Goal: Information Seeking & Learning: Learn about a topic

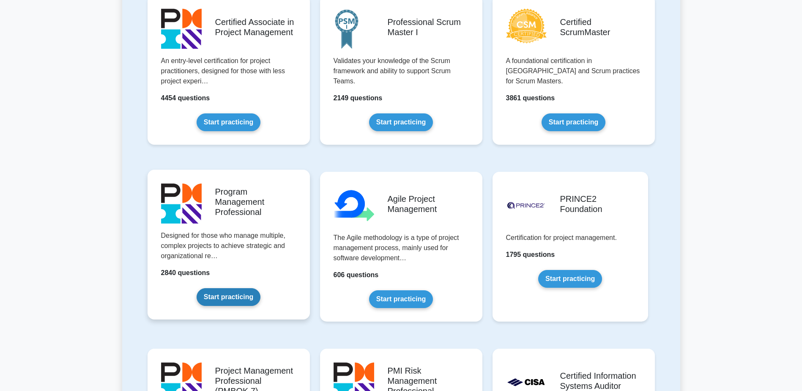
scroll to position [380, 0]
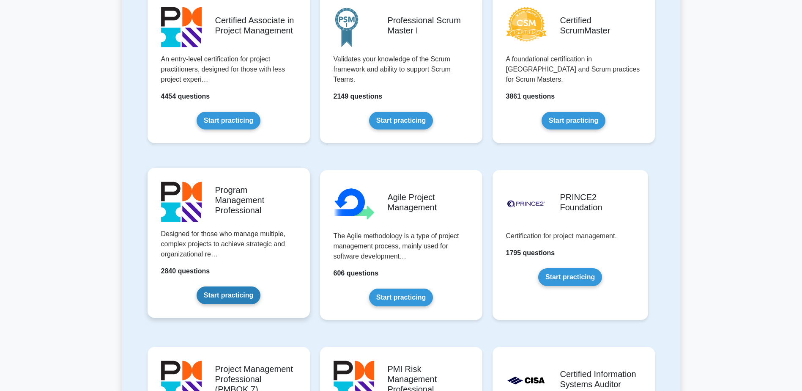
click at [208, 238] on link "Start practicing" at bounding box center [229, 295] width 64 height 18
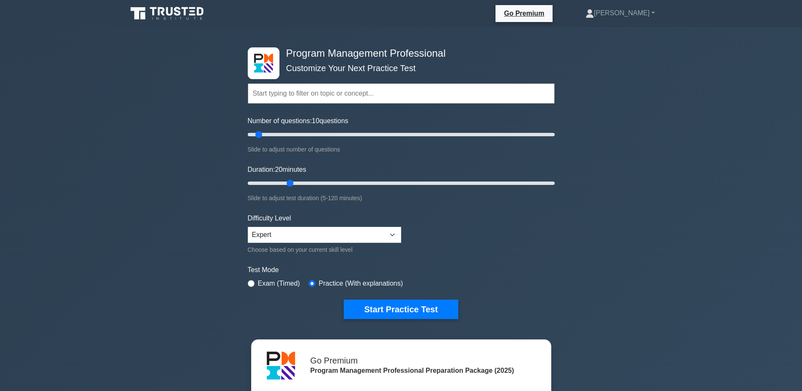
drag, startPoint x: 266, startPoint y: 182, endPoint x: 290, endPoint y: 181, distance: 24.5
type input "20"
click at [290, 181] on input "Duration: 20 minutes" at bounding box center [401, 183] width 307 height 10
click at [402, 307] on button "Start Practice Test" at bounding box center [401, 308] width 114 height 19
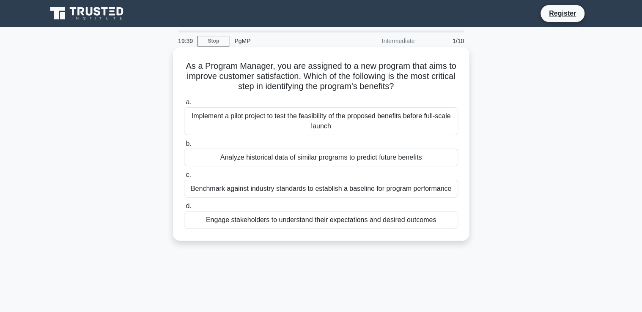
click at [386, 222] on div "Engage stakeholders to understand their expectations and desired outcomes" at bounding box center [321, 220] width 274 height 18
click at [184, 209] on input "d. Engage stakeholders to understand their expectations and desired outcomes" at bounding box center [184, 206] width 0 height 5
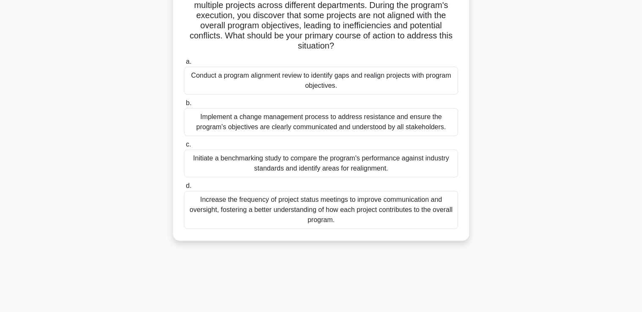
scroll to position [34, 0]
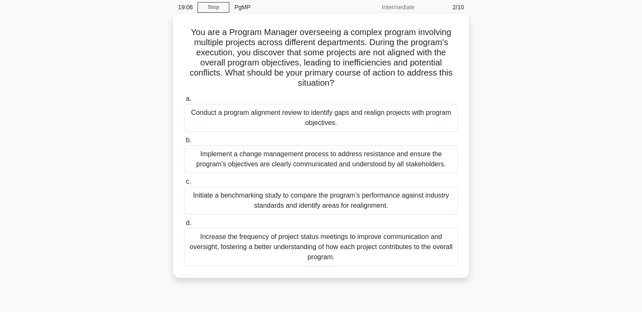
click at [316, 121] on div "Conduct a program alignment review to identify gaps and realign projects with p…" at bounding box center [321, 118] width 274 height 28
click at [184, 102] on input "a. Conduct a program alignment review to identify gaps and realign projects wit…" at bounding box center [184, 98] width 0 height 5
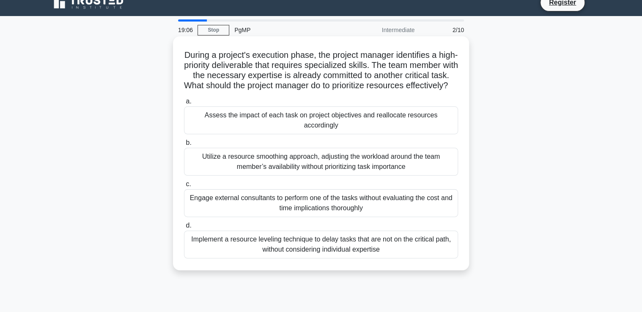
scroll to position [0, 0]
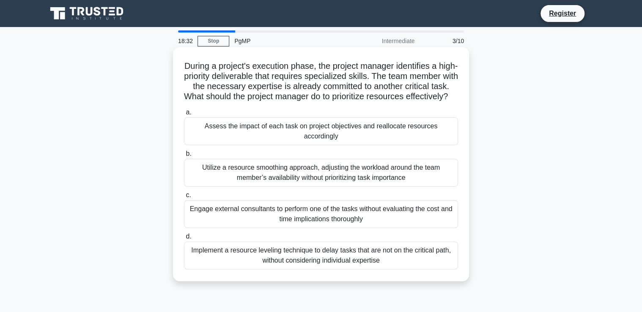
click at [348, 137] on div "Assess the impact of each task on project objectives and reallocate resources a…" at bounding box center [321, 132] width 274 height 28
click at [184, 115] on input "a. Assess the impact of each task on project objectives and reallocate resource…" at bounding box center [184, 112] width 0 height 5
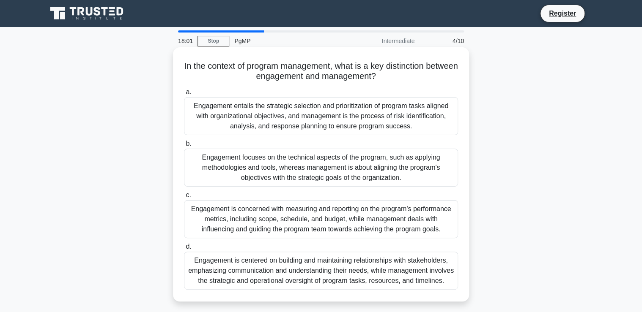
click at [333, 271] on div "Engagement is centered on building and maintaining relationships with stakehold…" at bounding box center [321, 271] width 274 height 38
click at [184, 250] on input "d. Engagement is centered on building and maintaining relationships with stakeh…" at bounding box center [184, 246] width 0 height 5
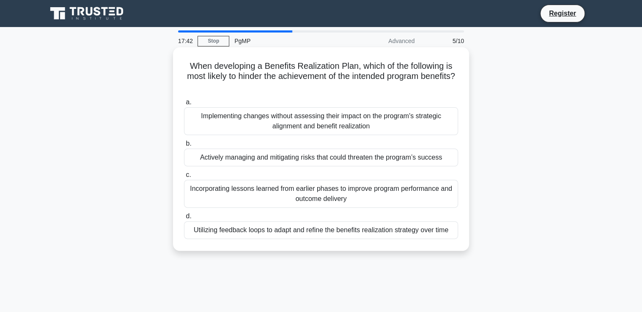
click at [362, 128] on div "Implementing changes without assessing their impact on the program's strategic …" at bounding box center [321, 121] width 274 height 28
click at [184, 105] on input "a. Implementing changes without assessing their impact on the program's strateg…" at bounding box center [184, 102] width 0 height 5
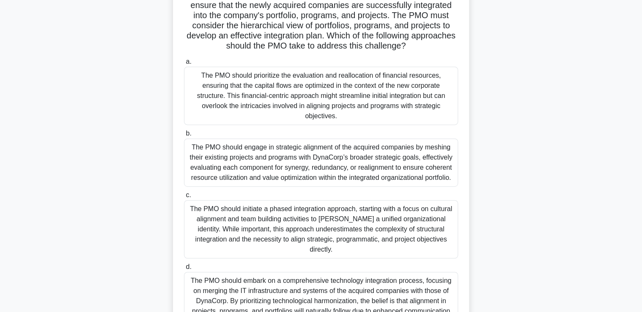
scroll to position [135, 0]
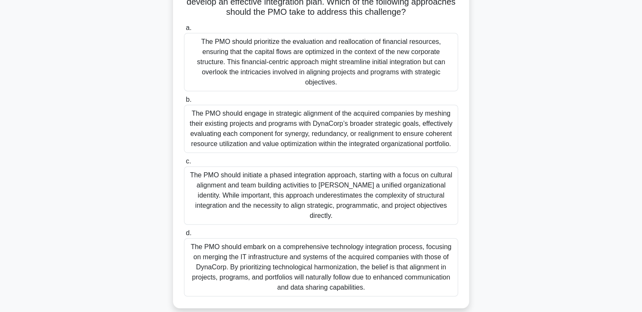
click at [335, 130] on div "The PMO should engage in strategic alignment of the acquired companies by meshi…" at bounding box center [321, 129] width 274 height 48
click at [184, 103] on input "b. The PMO should engage in strategic alignment of the acquired companies by me…" at bounding box center [184, 99] width 0 height 5
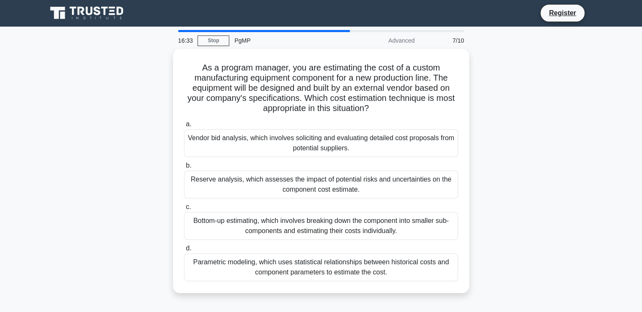
scroll to position [0, 0]
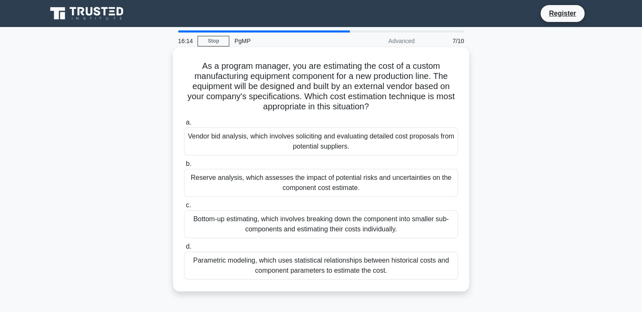
click at [337, 145] on div "Vendor bid analysis, which involves soliciting and evaluating detailed cost pro…" at bounding box center [321, 142] width 274 height 28
click at [184, 126] on input "a. Vendor bid analysis, which involves soliciting and evaluating detailed cost …" at bounding box center [184, 122] width 0 height 5
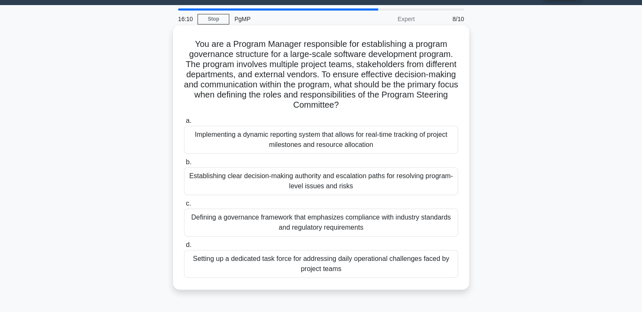
scroll to position [34, 0]
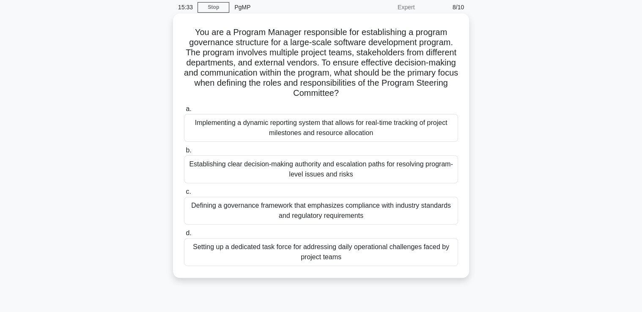
click at [356, 170] on div "Establishing clear decision-making authority and escalation paths for resolving…" at bounding box center [321, 170] width 274 height 28
click at [184, 153] on input "b. Establishing clear decision-making authority and escalation paths for resolv…" at bounding box center [184, 150] width 0 height 5
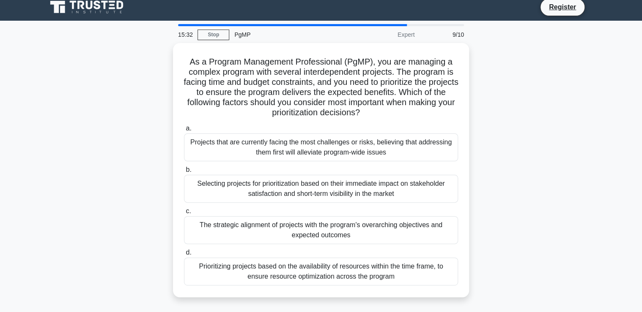
scroll to position [0, 0]
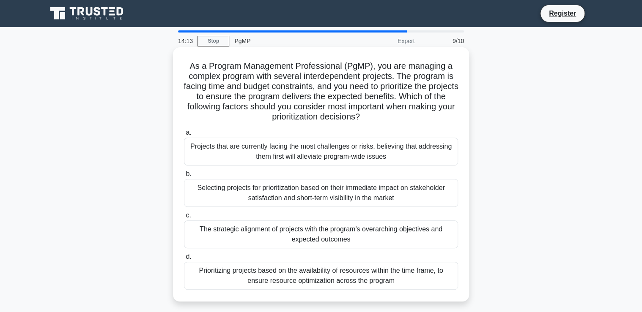
click at [338, 233] on div "The strategic alignment of projects with the program's overarching objectives a…" at bounding box center [321, 235] width 274 height 28
click at [184, 219] on input "c. The strategic alignment of projects with the program's overarching objective…" at bounding box center [184, 215] width 0 height 5
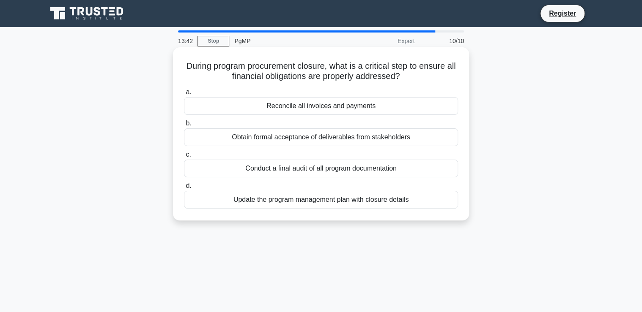
click at [340, 109] on div "Reconcile all invoices and payments" at bounding box center [321, 106] width 274 height 18
click at [184, 95] on input "a. Reconcile all invoices and payments" at bounding box center [184, 92] width 0 height 5
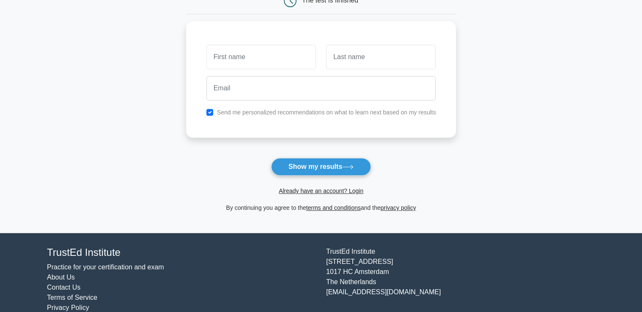
scroll to position [101, 0]
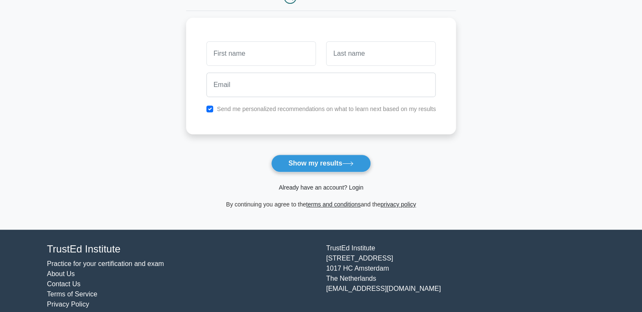
click at [331, 189] on link "Already have an account? Login" at bounding box center [321, 187] width 85 height 7
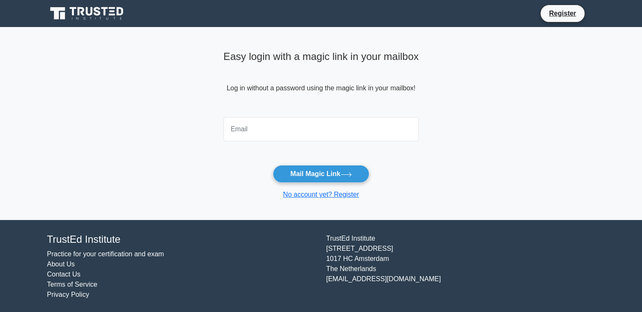
click at [264, 138] on input "email" at bounding box center [320, 129] width 195 height 25
type input "tiagor@fcc.com.fj"
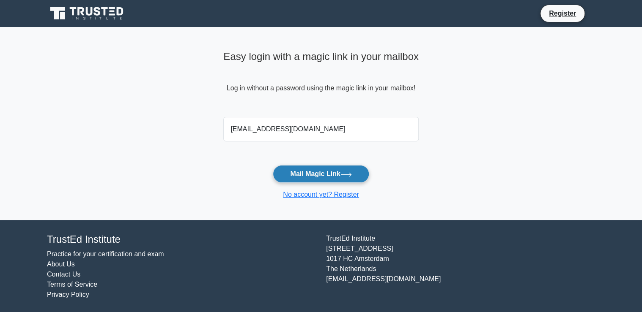
click at [312, 175] on button "Mail Magic Link" at bounding box center [321, 174] width 96 height 18
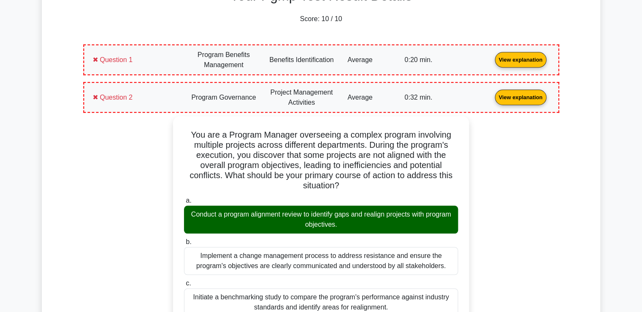
scroll to position [304, 0]
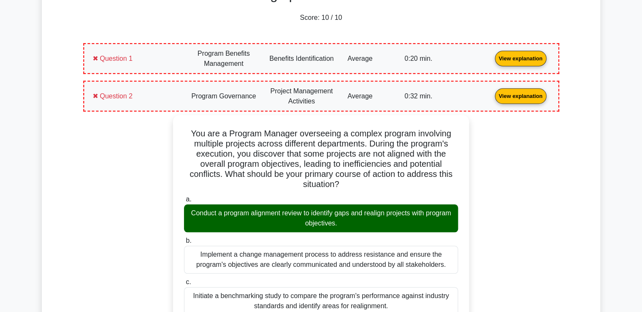
click at [491, 62] on link "View explanation" at bounding box center [520, 58] width 58 height 7
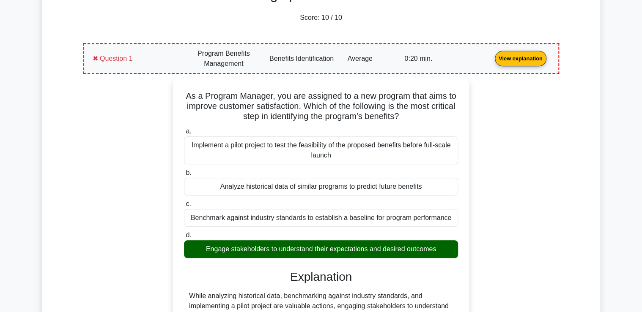
click at [491, 62] on link "View explanation" at bounding box center [520, 58] width 58 height 7
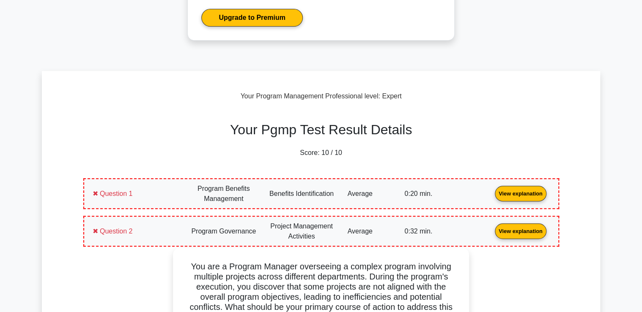
scroll to position [0, 0]
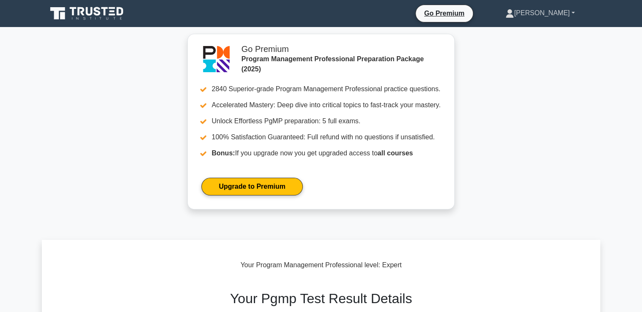
click at [544, 17] on link "[PERSON_NAME]" at bounding box center [540, 13] width 110 height 17
click at [529, 31] on link "Profile" at bounding box center [518, 33] width 67 height 14
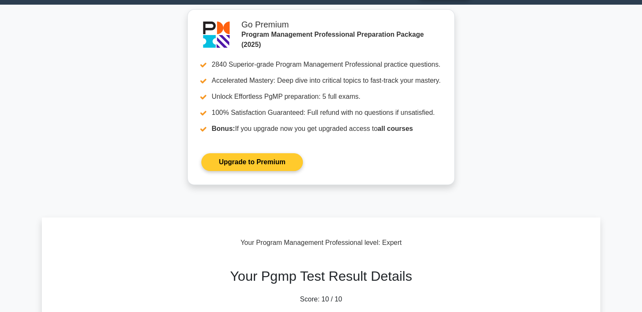
scroll to position [101, 0]
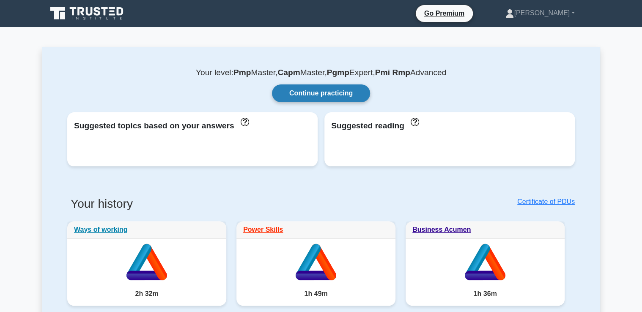
click at [328, 93] on link "Continue practicing" at bounding box center [321, 94] width 98 height 18
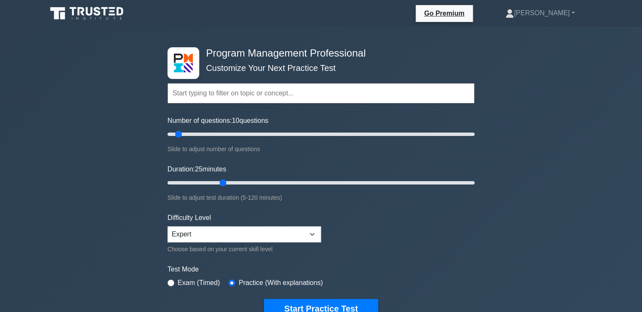
drag, startPoint x: 182, startPoint y: 181, endPoint x: 217, endPoint y: 183, distance: 35.6
type input "25"
click at [217, 183] on input "Duration: 25 minutes" at bounding box center [320, 183] width 307 height 10
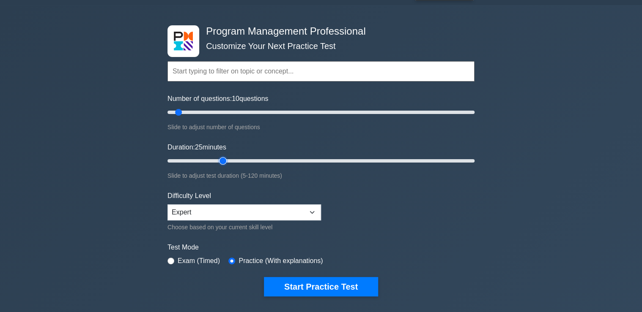
scroll to position [34, 0]
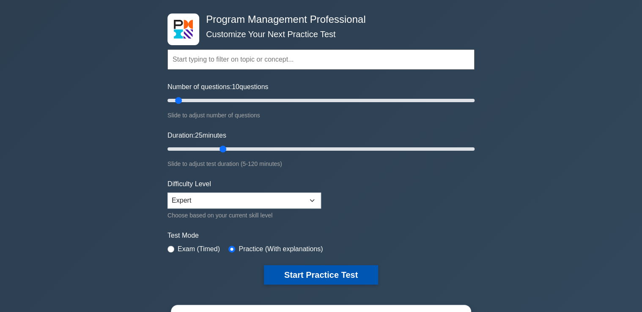
click at [336, 276] on button "Start Practice Test" at bounding box center [321, 274] width 114 height 19
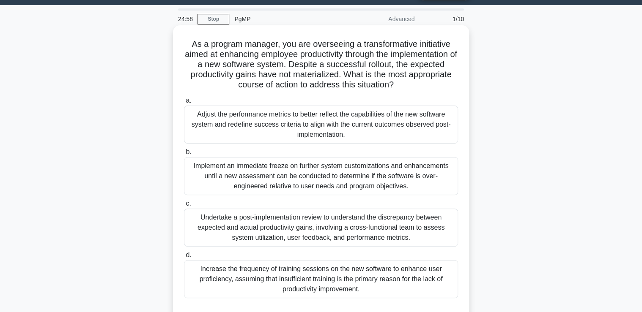
scroll to position [34, 0]
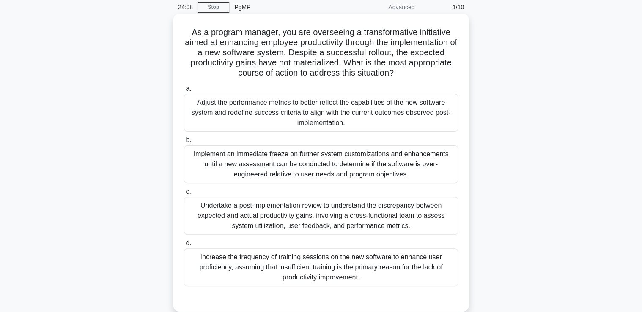
click at [330, 205] on div "Undertake a post-implementation review to understand the discrepancy between ex…" at bounding box center [321, 216] width 274 height 38
click at [184, 195] on input "c. Undertake a post-implementation review to understand the discrepancy between…" at bounding box center [184, 191] width 0 height 5
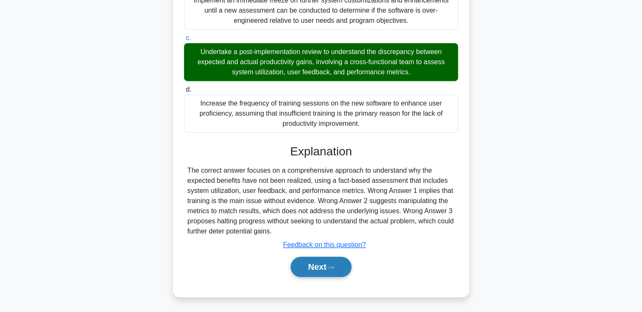
click at [323, 265] on button "Next" at bounding box center [320, 267] width 60 height 20
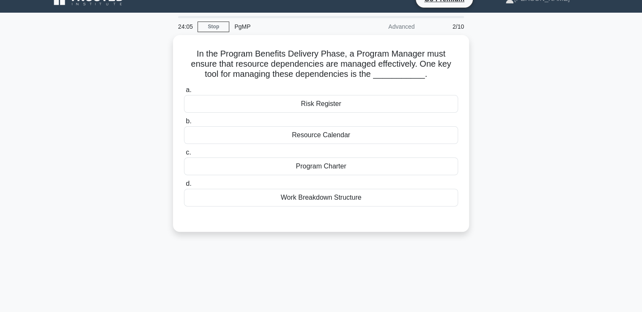
scroll to position [9, 0]
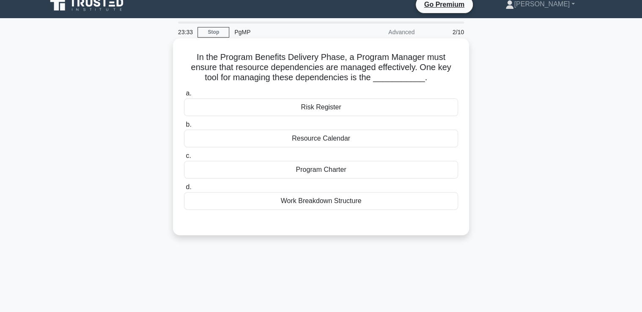
click at [361, 142] on div "Resource Calendar" at bounding box center [321, 139] width 274 height 18
click at [184, 128] on input "b. Resource Calendar" at bounding box center [184, 124] width 0 height 5
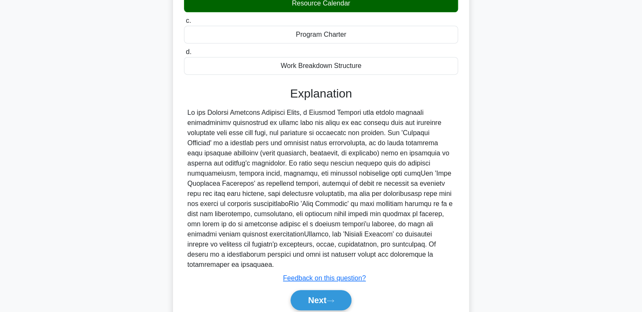
scroll to position [167, 0]
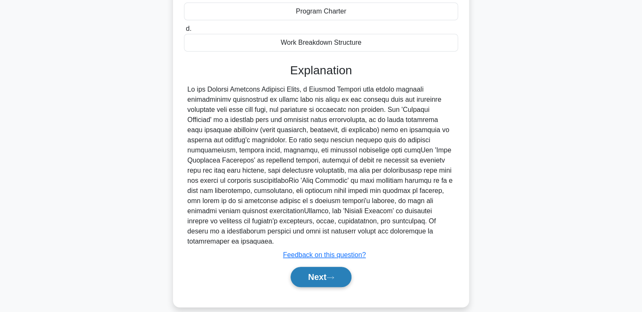
click at [330, 267] on button "Next" at bounding box center [320, 277] width 60 height 20
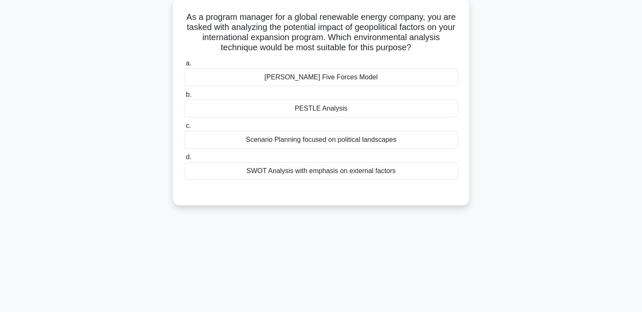
scroll to position [9, 0]
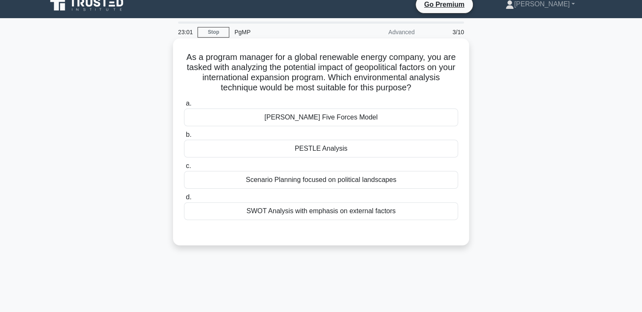
click at [355, 151] on div "PESTLE Analysis" at bounding box center [321, 149] width 274 height 18
click at [184, 138] on input "b. PESTLE Analysis" at bounding box center [184, 134] width 0 height 5
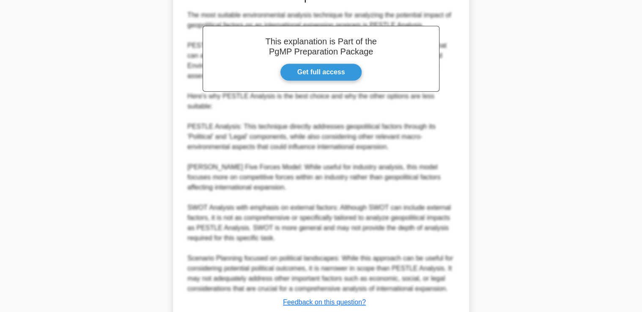
scroll to position [299, 0]
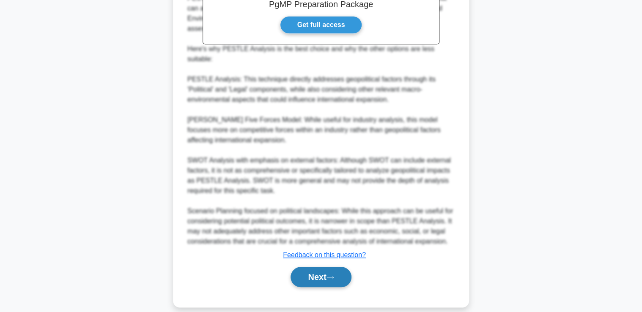
click at [319, 267] on button "Next" at bounding box center [320, 277] width 60 height 20
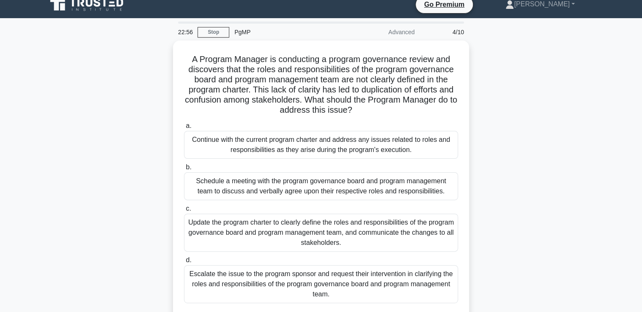
scroll to position [43, 0]
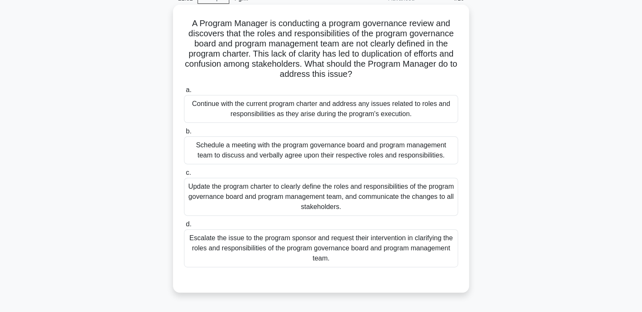
click at [359, 197] on div "Update the program charter to clearly define the roles and responsibilities of …" at bounding box center [321, 197] width 274 height 38
click at [184, 176] on input "c. Update the program charter to clearly define the roles and responsibilities …" at bounding box center [184, 172] width 0 height 5
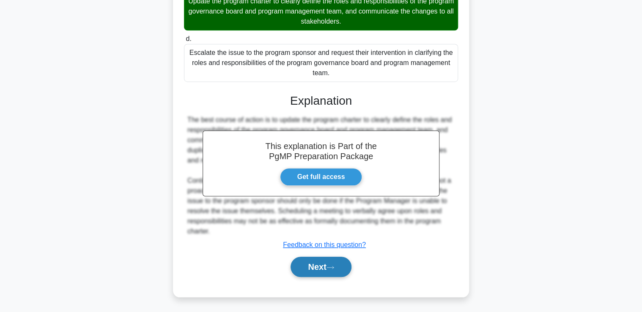
click at [320, 269] on button "Next" at bounding box center [320, 267] width 60 height 20
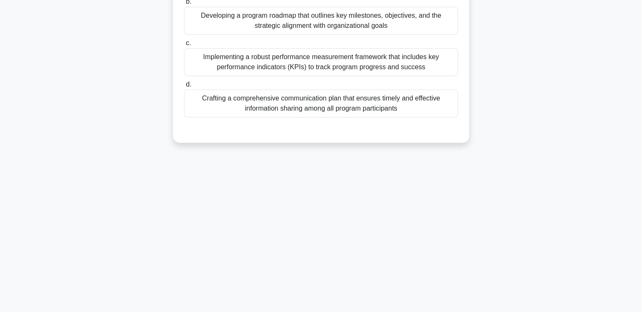
scroll to position [9, 0]
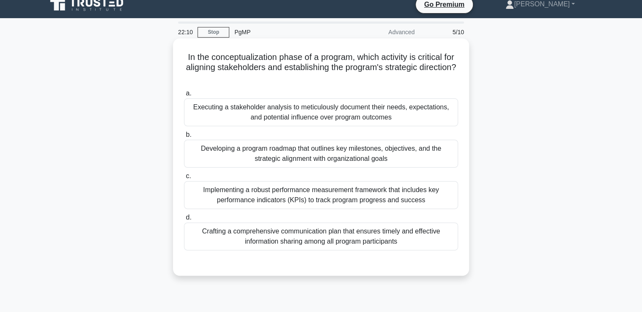
click at [318, 157] on div "Developing a program roadmap that outlines key milestones, objectives, and the …" at bounding box center [321, 154] width 274 height 28
click at [184, 138] on input "b. Developing a program roadmap that outlines key milestones, objectives, and t…" at bounding box center [184, 134] width 0 height 5
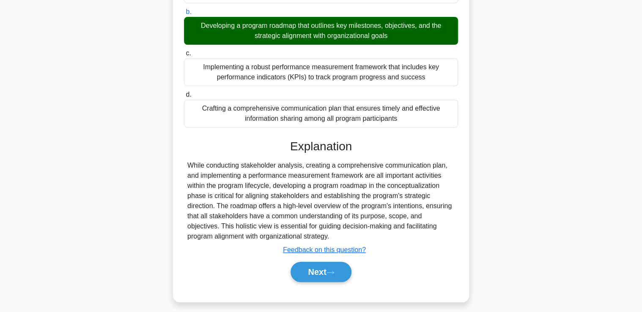
scroll to position [144, 0]
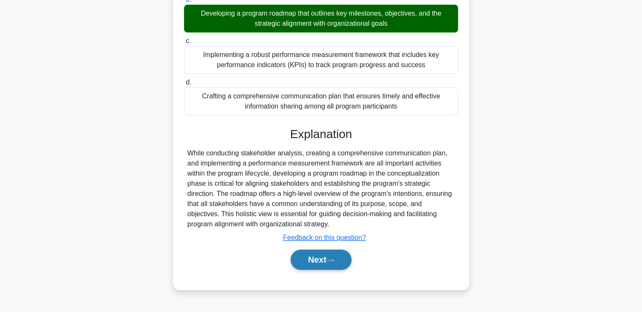
click at [323, 250] on button "Next" at bounding box center [320, 260] width 60 height 20
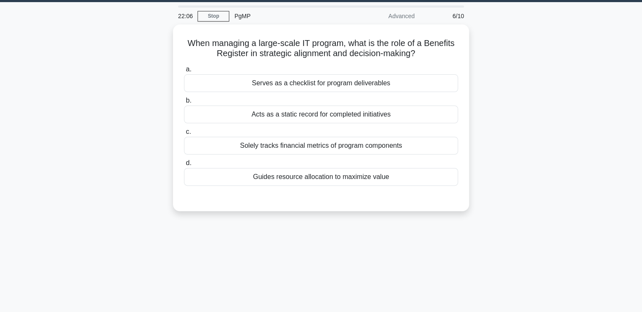
scroll to position [9, 0]
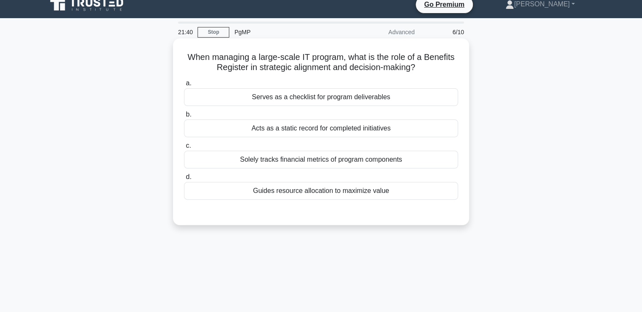
click at [352, 98] on div "Serves as a checklist for program deliverables" at bounding box center [321, 97] width 274 height 18
click at [184, 86] on input "a. Serves as a checklist for program deliverables" at bounding box center [184, 83] width 0 height 5
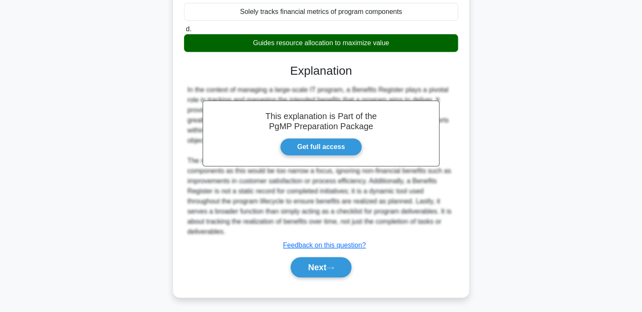
scroll to position [158, 0]
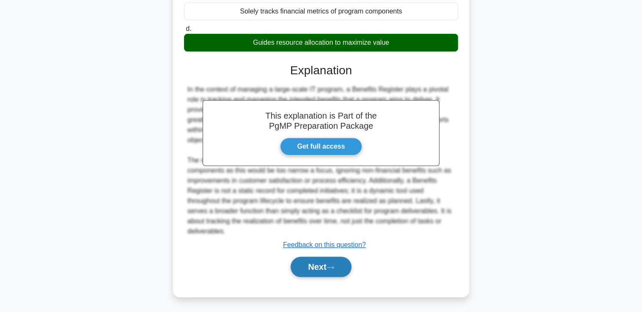
click at [325, 269] on button "Next" at bounding box center [320, 267] width 60 height 20
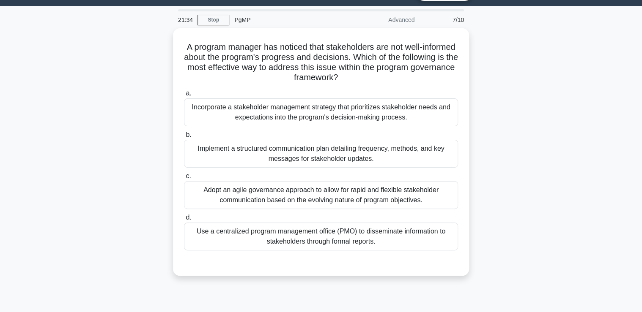
scroll to position [9, 0]
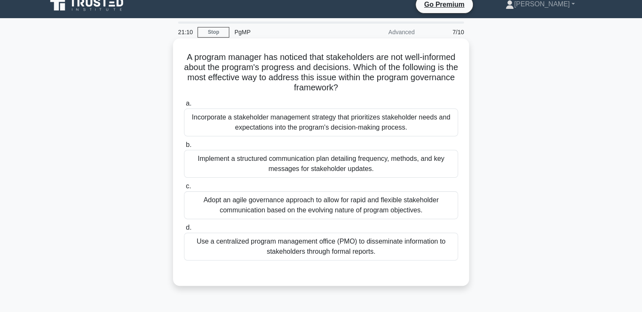
click at [367, 169] on div "Implement a structured communication plan detailing frequency, methods, and key…" at bounding box center [321, 164] width 274 height 28
click at [184, 148] on input "b. Implement a structured communication plan detailing frequency, methods, and …" at bounding box center [184, 144] width 0 height 5
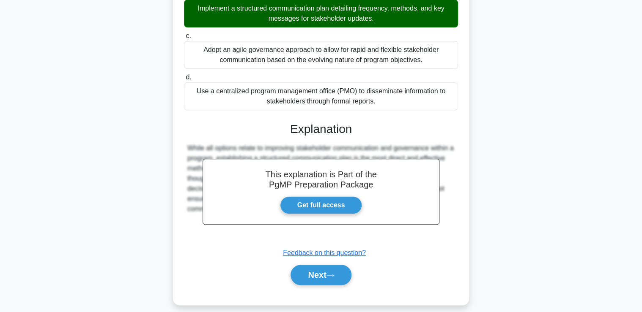
scroll to position [167, 0]
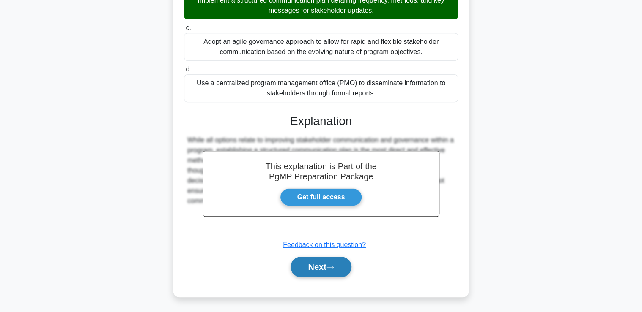
click at [331, 271] on button "Next" at bounding box center [320, 267] width 60 height 20
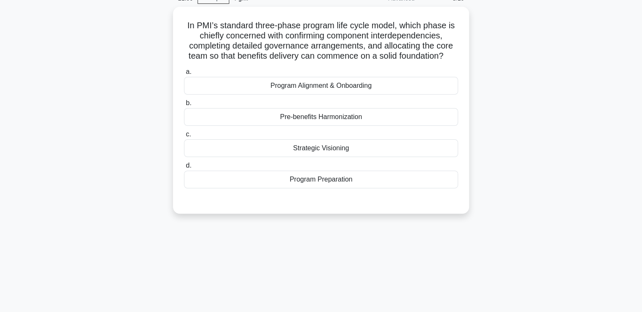
scroll to position [9, 0]
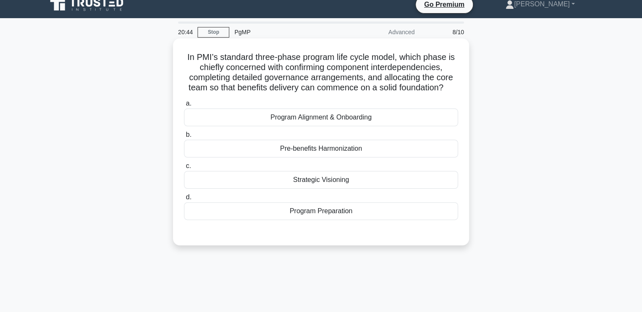
click at [333, 119] on div "Program Alignment & Onboarding" at bounding box center [321, 118] width 274 height 18
click at [184, 107] on input "a. Program Alignment & Onboarding" at bounding box center [184, 103] width 0 height 5
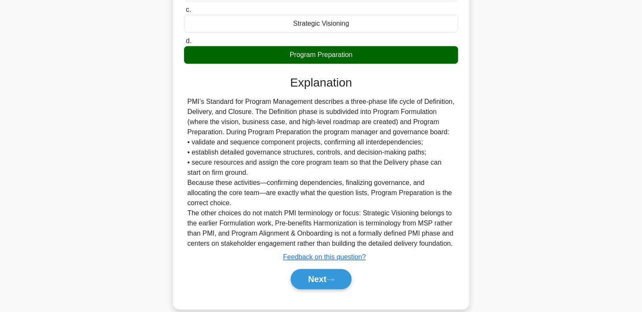
scroll to position [178, 0]
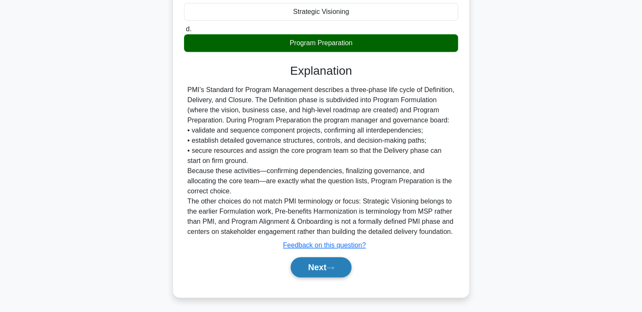
click at [335, 278] on button "Next" at bounding box center [320, 267] width 60 height 20
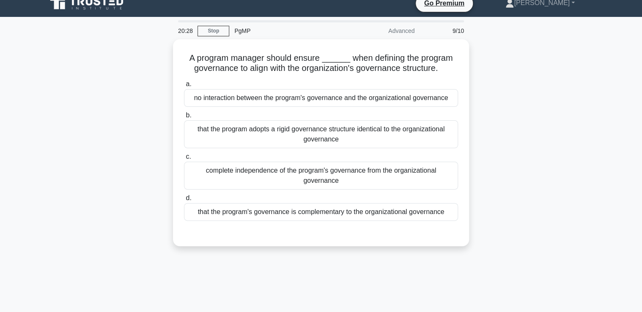
scroll to position [9, 0]
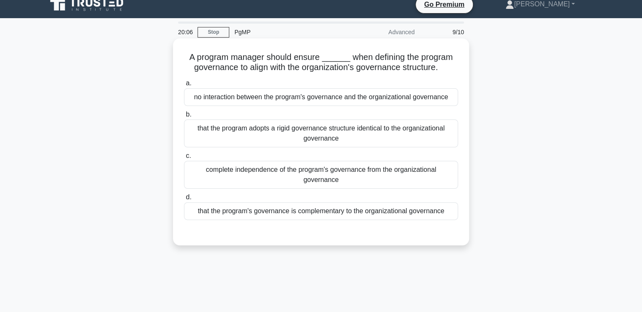
click at [383, 212] on div "that the program's governance is complementary to the organizational governance" at bounding box center [321, 211] width 274 height 18
click at [184, 200] on input "d. that the program's governance is complementary to the organizational governa…" at bounding box center [184, 197] width 0 height 5
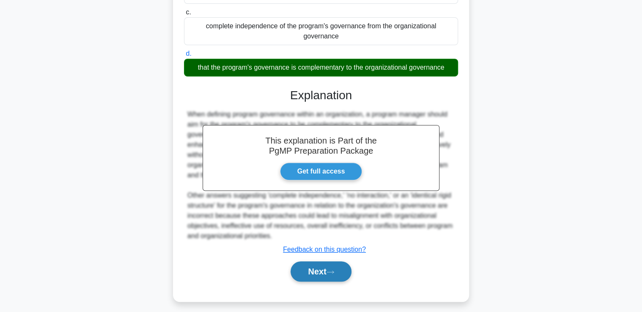
scroll to position [157, 0]
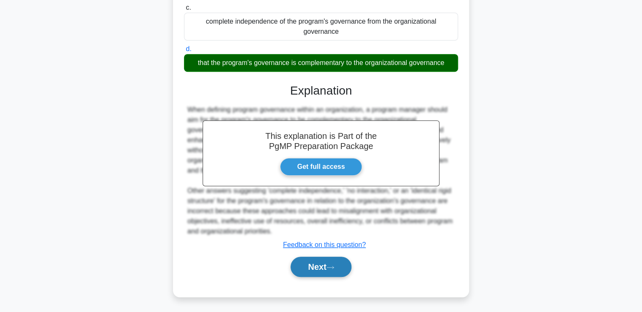
click at [337, 260] on button "Next" at bounding box center [320, 267] width 60 height 20
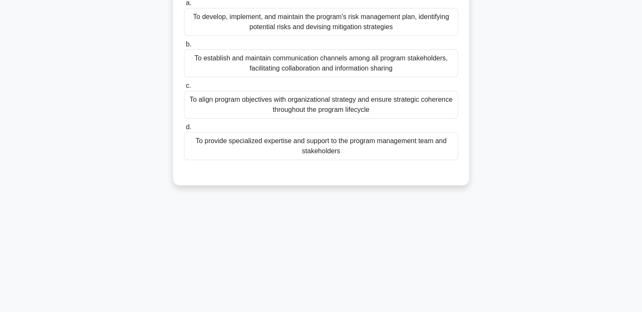
scroll to position [9, 0]
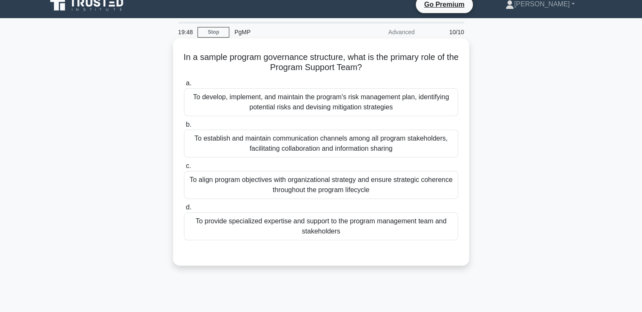
click at [419, 189] on div "To align program objectives with organizational strategy and ensure strategic c…" at bounding box center [321, 185] width 274 height 28
click at [184, 169] on input "c. To align program objectives with organizational strategy and ensure strategi…" at bounding box center [184, 166] width 0 height 5
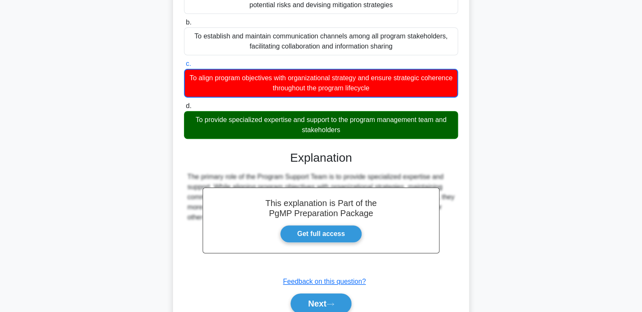
scroll to position [148, 0]
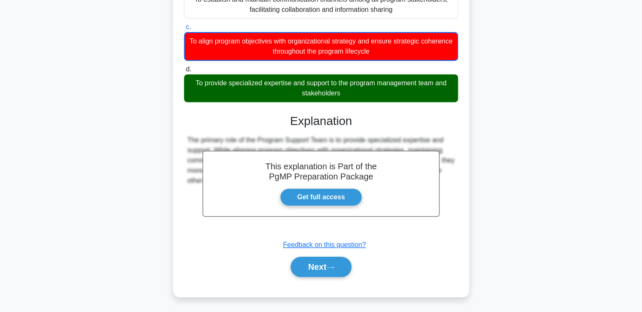
click at [360, 263] on div "Next" at bounding box center [320, 267] width 277 height 20
click at [350, 265] on button "Next" at bounding box center [320, 267] width 60 height 20
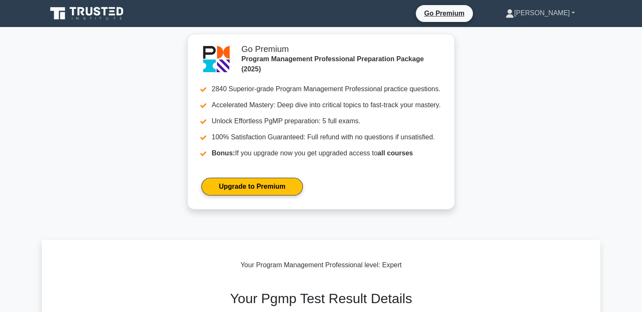
click at [553, 8] on link "[PERSON_NAME]" at bounding box center [540, 13] width 110 height 17
click at [533, 27] on link "Profile" at bounding box center [518, 33] width 67 height 14
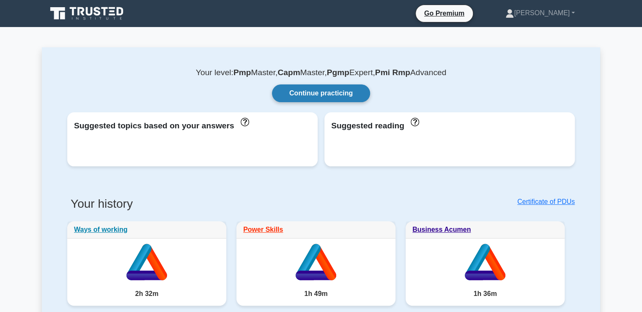
click at [336, 96] on link "Continue practicing" at bounding box center [321, 94] width 98 height 18
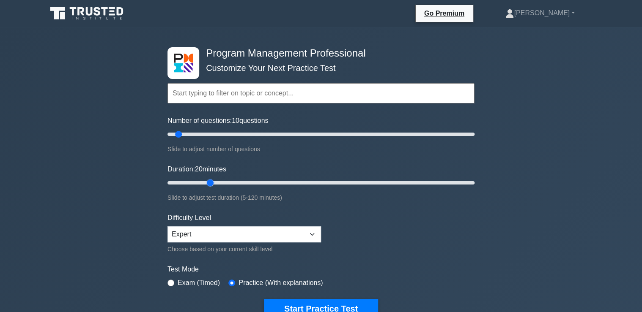
drag, startPoint x: 184, startPoint y: 183, endPoint x: 211, endPoint y: 181, distance: 26.7
type input "20"
click at [211, 181] on input "Duration: 20 minutes" at bounding box center [320, 183] width 307 height 10
click at [342, 306] on button "Start Practice Test" at bounding box center [321, 308] width 114 height 19
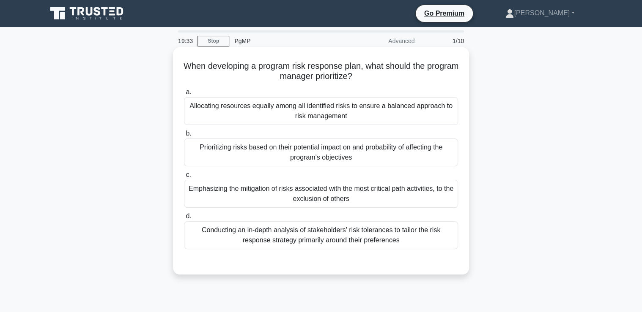
click at [303, 159] on div "Prioritizing risks based on their potential impact on and probability of affect…" at bounding box center [321, 153] width 274 height 28
click at [184, 137] on input "b. Prioritizing risks based on their potential impact on and probability of aff…" at bounding box center [184, 133] width 0 height 5
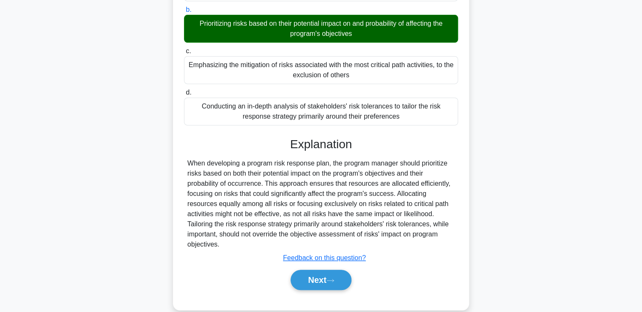
scroll to position [144, 0]
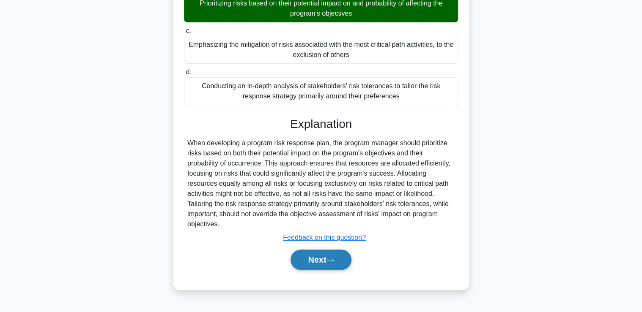
click at [323, 257] on button "Next" at bounding box center [320, 260] width 60 height 20
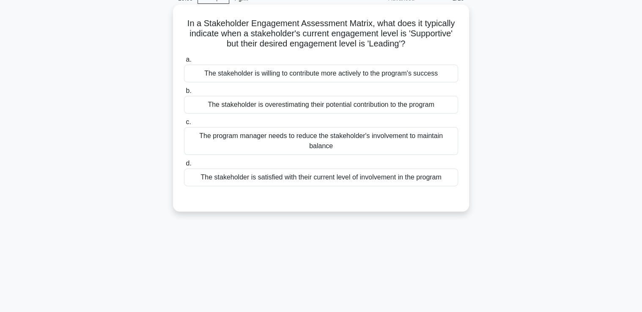
scroll to position [9, 0]
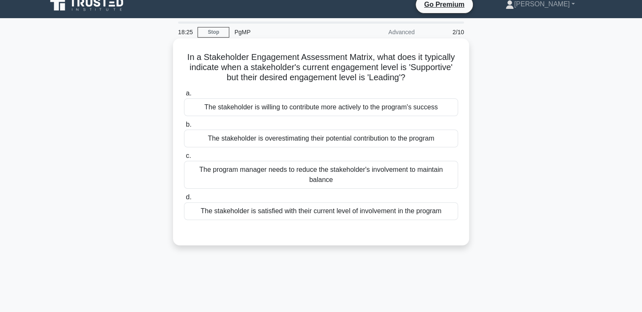
click at [342, 140] on div "The stakeholder is overestimating their potential contribution to the program" at bounding box center [321, 139] width 274 height 18
click at [184, 128] on input "b. The stakeholder is overestimating their potential contribution to the program" at bounding box center [184, 124] width 0 height 5
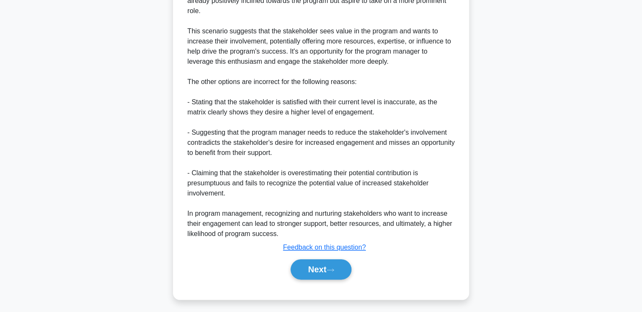
scroll to position [331, 0]
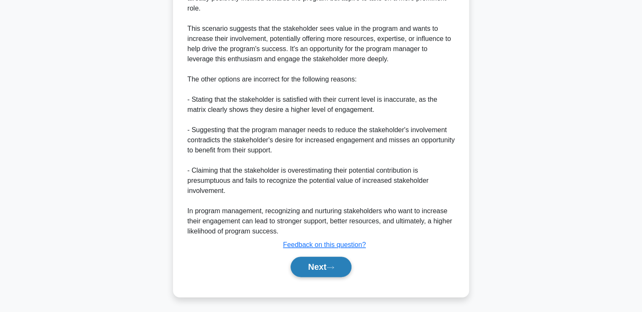
click at [328, 264] on button "Next" at bounding box center [320, 267] width 60 height 20
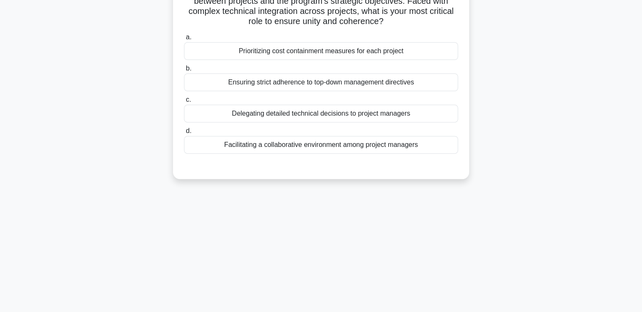
scroll to position [9, 0]
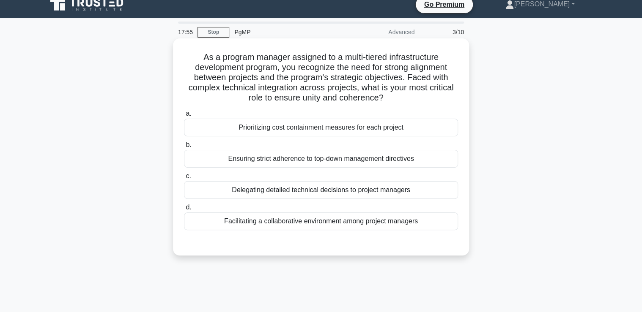
click at [336, 222] on div "Facilitating a collaborative environment among project managers" at bounding box center [321, 222] width 274 height 18
click at [184, 210] on input "d. Facilitating a collaborative environment among project managers" at bounding box center [184, 207] width 0 height 5
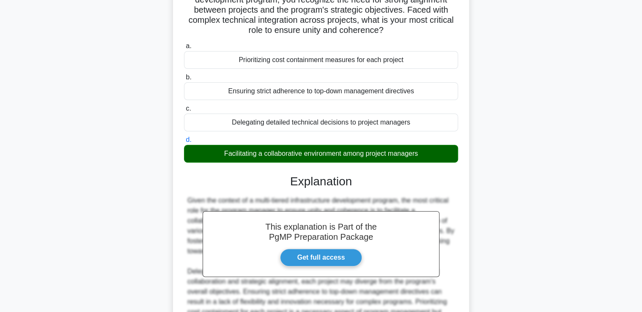
scroll to position [178, 0]
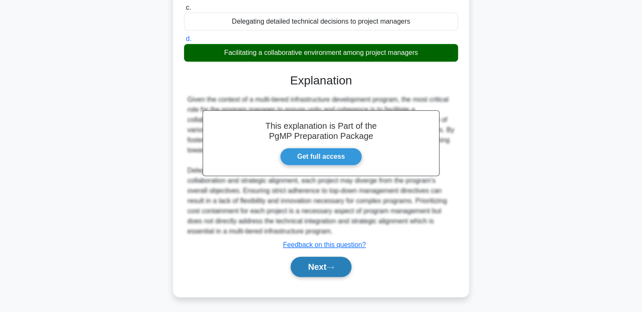
click at [334, 268] on icon at bounding box center [330, 267] width 8 height 5
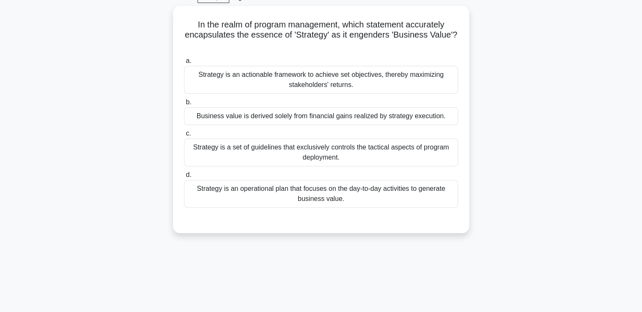
scroll to position [43, 0]
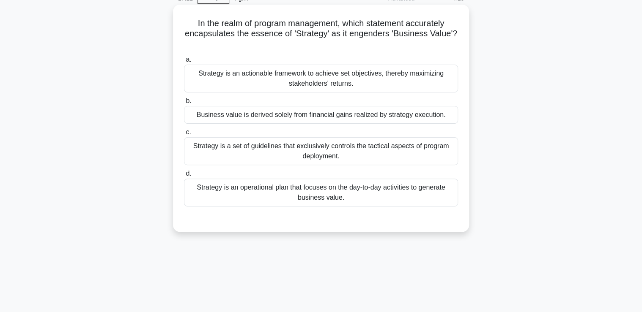
click at [382, 82] on div "Strategy is an actionable framework to achieve set objectives, thereby maximizi…" at bounding box center [321, 79] width 274 height 28
click at [184, 63] on input "a. Strategy is an actionable framework to achieve set objectives, thereby maxim…" at bounding box center [184, 59] width 0 height 5
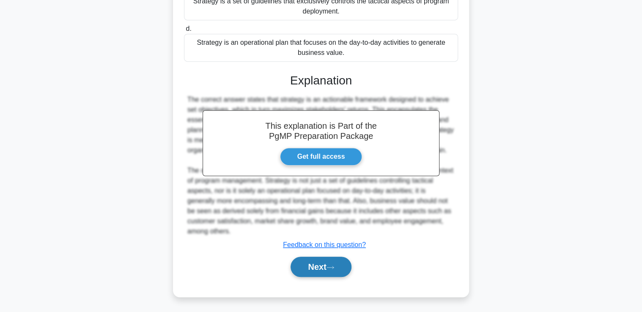
click at [320, 264] on button "Next" at bounding box center [320, 267] width 60 height 20
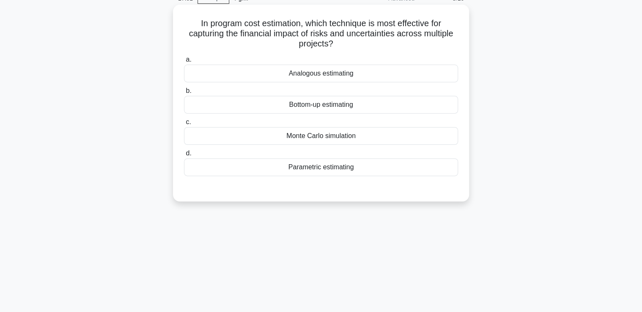
click at [347, 135] on div "Monte Carlo simulation" at bounding box center [321, 136] width 274 height 18
click at [184, 125] on input "c. Monte Carlo simulation" at bounding box center [184, 122] width 0 height 5
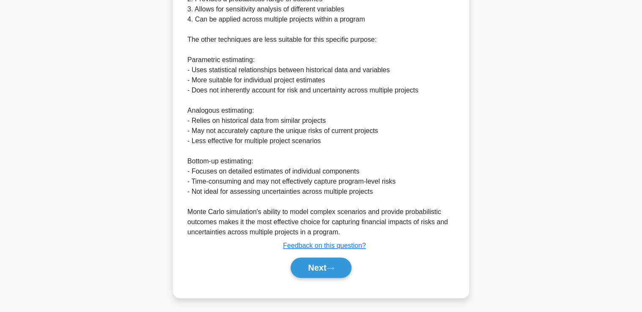
scroll to position [330, 0]
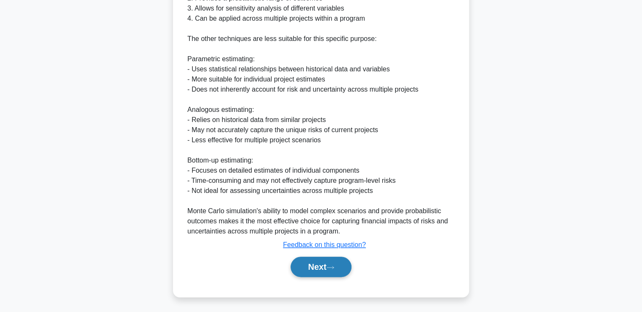
click at [314, 260] on button "Next" at bounding box center [320, 267] width 60 height 20
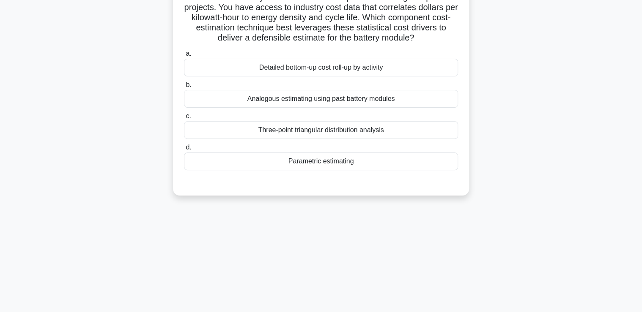
scroll to position [9, 0]
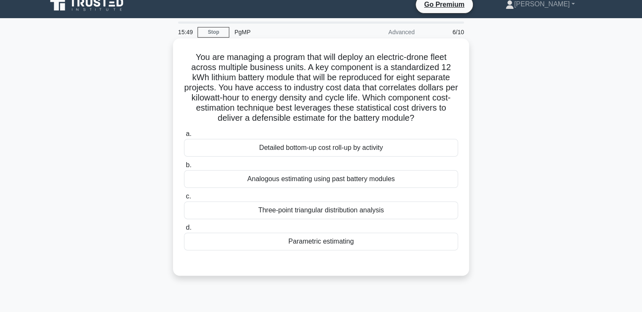
click at [336, 181] on div "Analogous estimating using past battery modules" at bounding box center [321, 179] width 274 height 18
click at [184, 168] on input "b. Analogous estimating using past battery modules" at bounding box center [184, 165] width 0 height 5
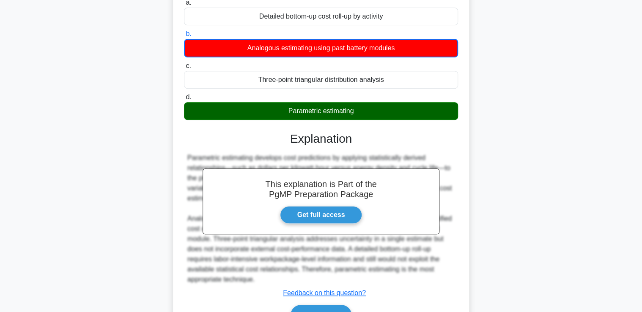
scroll to position [189, 0]
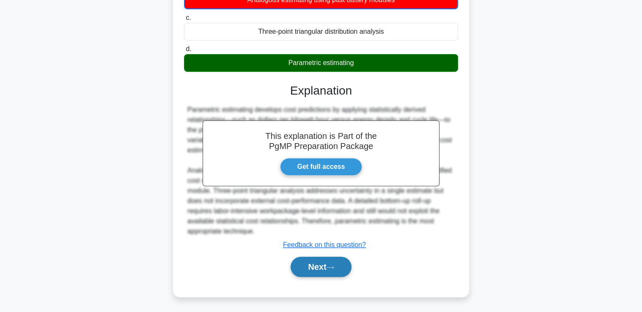
click at [321, 276] on button "Next" at bounding box center [320, 267] width 60 height 20
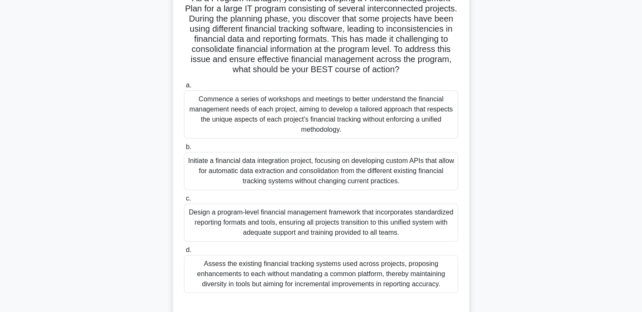
scroll to position [101, 0]
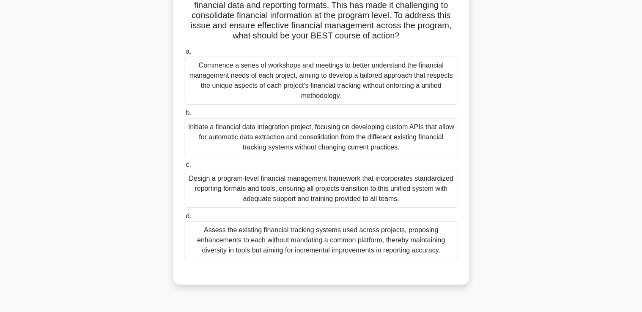
click at [285, 194] on div "Design a program-level financial management framework that incorporates standar…" at bounding box center [321, 189] width 274 height 38
click at [184, 168] on input "c. Design a program-level financial management framework that incorporates stan…" at bounding box center [184, 164] width 0 height 5
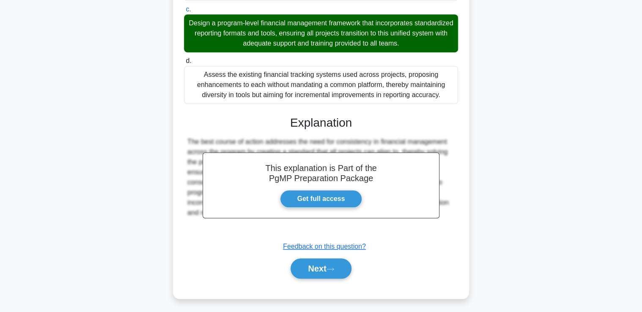
scroll to position [259, 0]
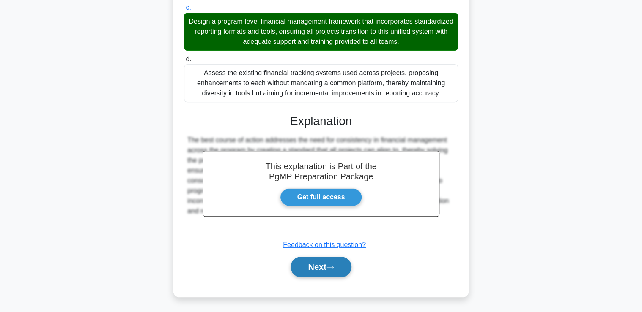
click at [311, 263] on button "Next" at bounding box center [320, 267] width 60 height 20
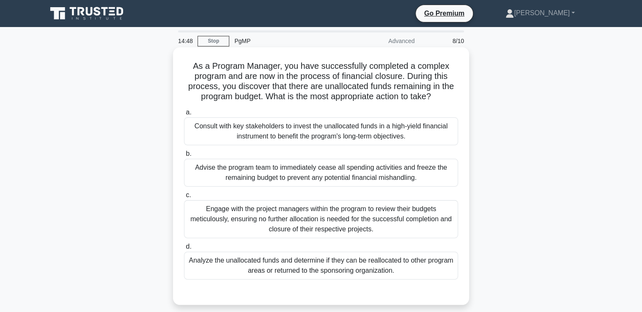
scroll to position [34, 0]
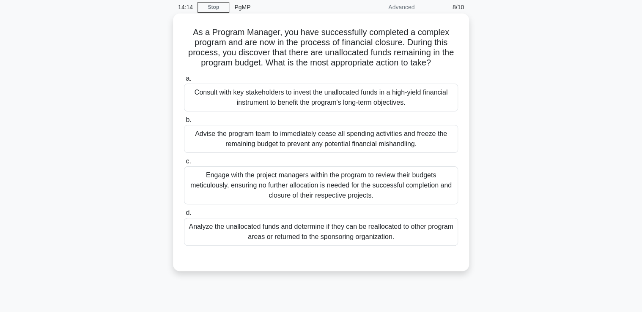
click at [299, 230] on div "Analyze the unallocated funds and determine if they can be reallocated to other…" at bounding box center [321, 232] width 274 height 28
click at [184, 216] on input "d. Analyze the unallocated funds and determine if they can be reallocated to ot…" at bounding box center [184, 212] width 0 height 5
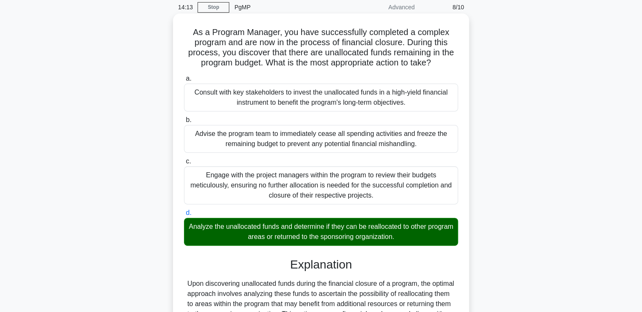
scroll to position [157, 0]
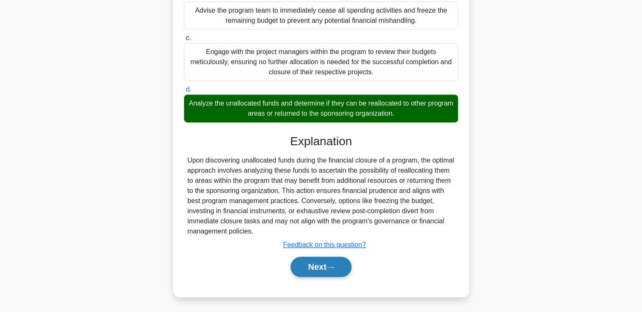
click at [327, 259] on button "Next" at bounding box center [320, 267] width 60 height 20
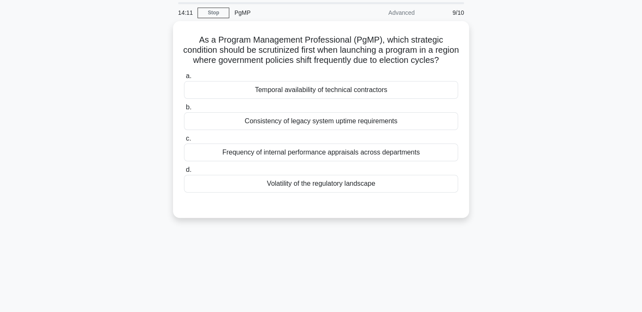
scroll to position [9, 0]
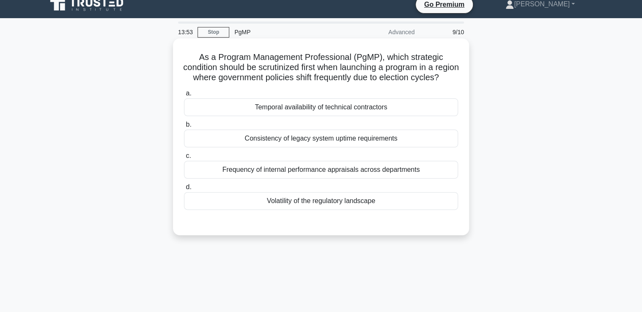
click at [316, 210] on div "Volatility of the regulatory landscape" at bounding box center [321, 201] width 274 height 18
click at [184, 190] on input "d. Volatility of the regulatory landscape" at bounding box center [184, 187] width 0 height 5
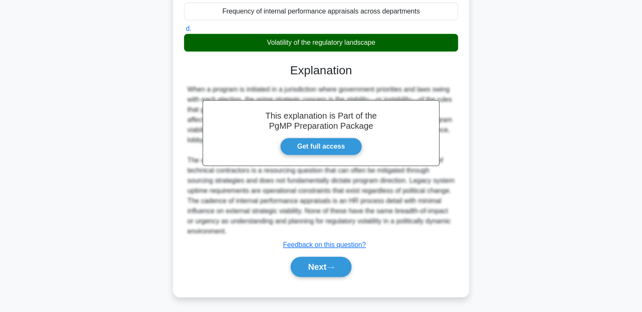
scroll to position [178, 0]
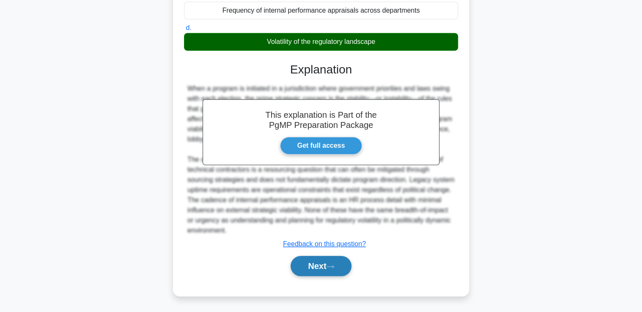
click at [313, 269] on button "Next" at bounding box center [320, 266] width 60 height 20
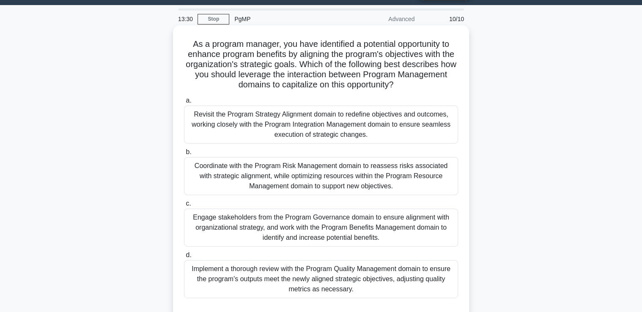
scroll to position [34, 0]
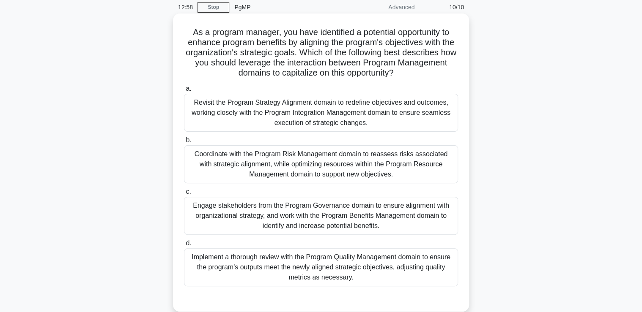
click at [351, 225] on div "Engage stakeholders from the Program Governance domain to ensure alignment with…" at bounding box center [321, 216] width 274 height 38
click at [184, 195] on input "c. Engage stakeholders from the Program Governance domain to ensure alignment w…" at bounding box center [184, 191] width 0 height 5
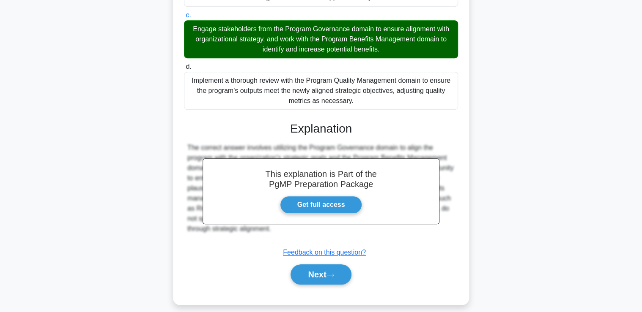
scroll to position [218, 0]
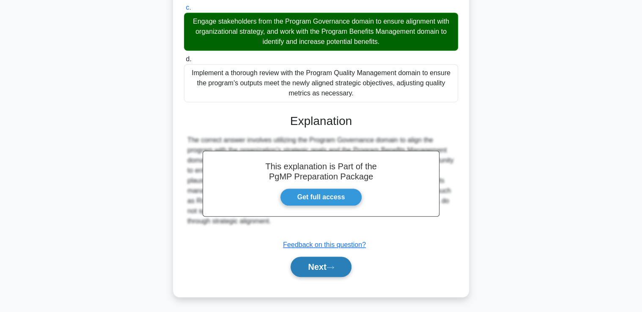
click at [342, 268] on button "Next" at bounding box center [320, 267] width 60 height 20
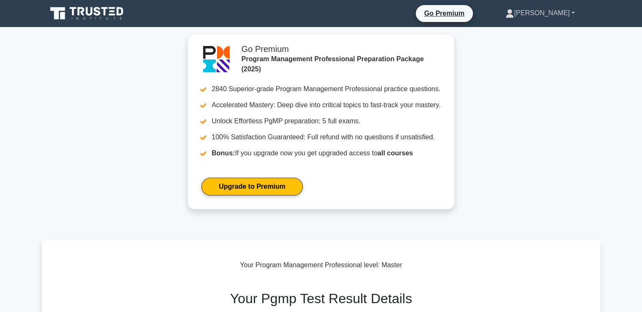
click at [555, 10] on link "[PERSON_NAME]" at bounding box center [540, 13] width 110 height 17
click at [533, 30] on link "Profile" at bounding box center [518, 33] width 67 height 14
